Goal: Check status: Check status

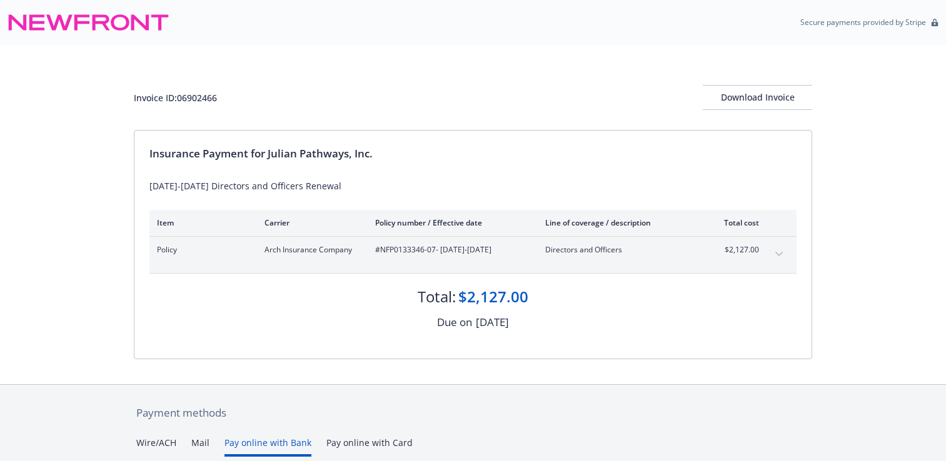
scroll to position [180, 0]
